Goal: Transaction & Acquisition: Book appointment/travel/reservation

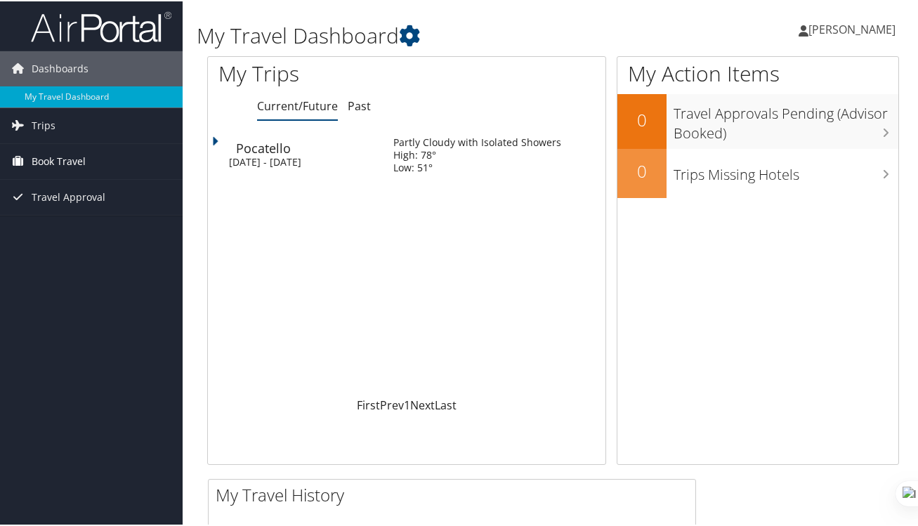
click at [51, 156] on span "Book Travel" at bounding box center [59, 160] width 54 height 35
click at [369, 223] on div "Loading... Pocatello Mon 29 Sep 2025 - Wed 1 Oct 2025 Partly Cloudy with Isolat…" at bounding box center [407, 262] width 398 height 267
drag, startPoint x: 917, startPoint y: 115, endPoint x: 913, endPoint y: 193, distance: 78.1
click at [913, 193] on html "Menu Dashboards ► My Travel Dashboard Trips ► Current/Future Trips Past Trips T…" at bounding box center [462, 263] width 924 height 526
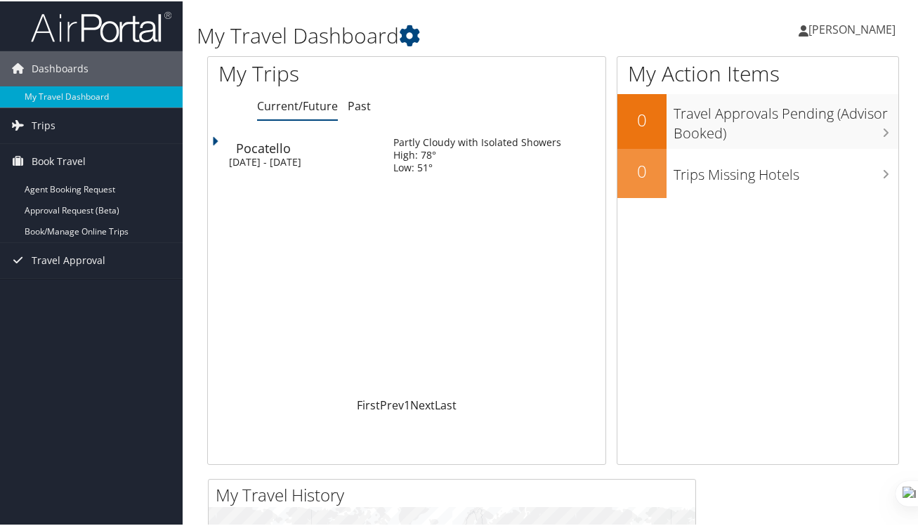
click at [297, 103] on link "Current/Future" at bounding box center [297, 104] width 81 height 15
click at [77, 232] on link "Book/Manage Online Trips" at bounding box center [91, 230] width 183 height 21
